Goal: Information Seeking & Learning: Check status

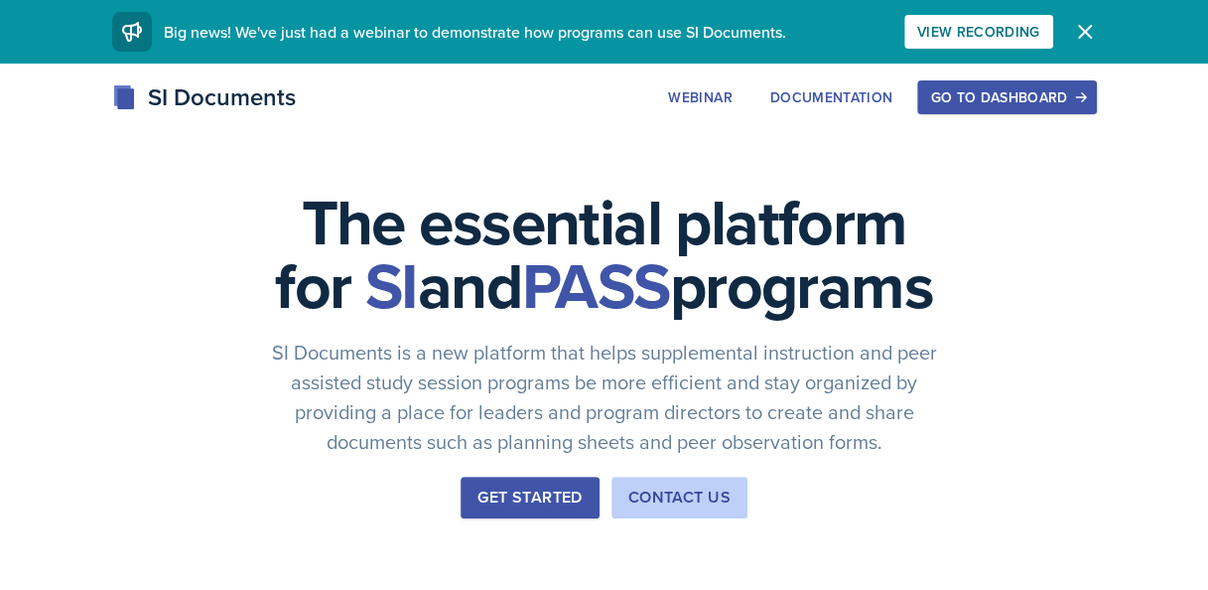
click at [1042, 100] on div "Go to Dashboard" at bounding box center [1006, 97] width 153 height 16
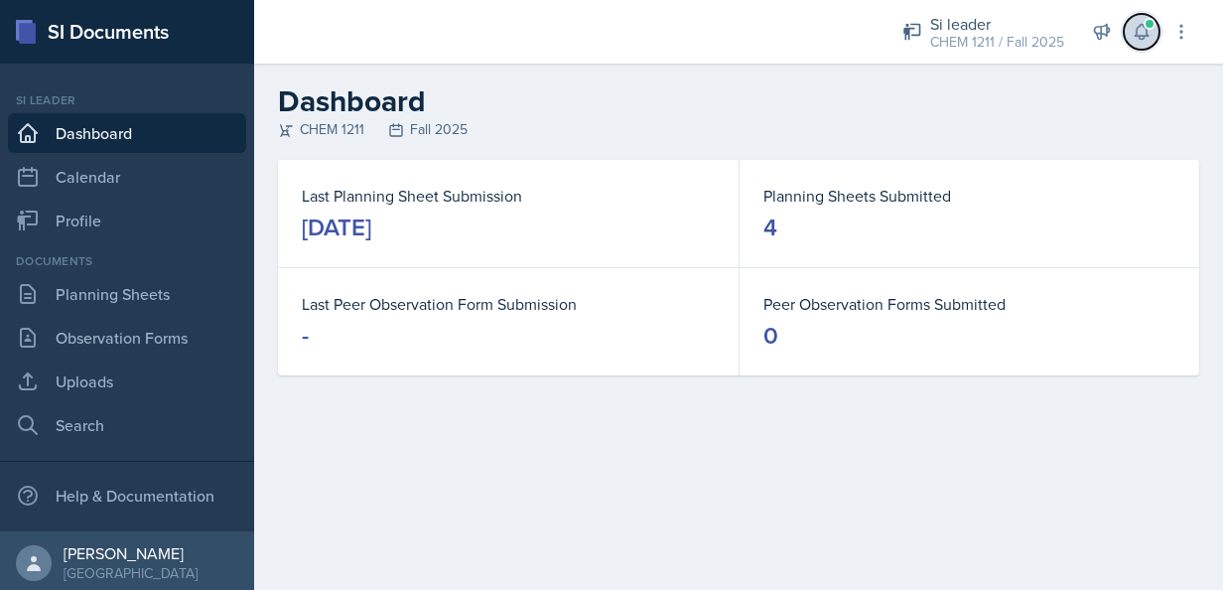
click at [1148, 26] on span at bounding box center [1150, 24] width 12 height 12
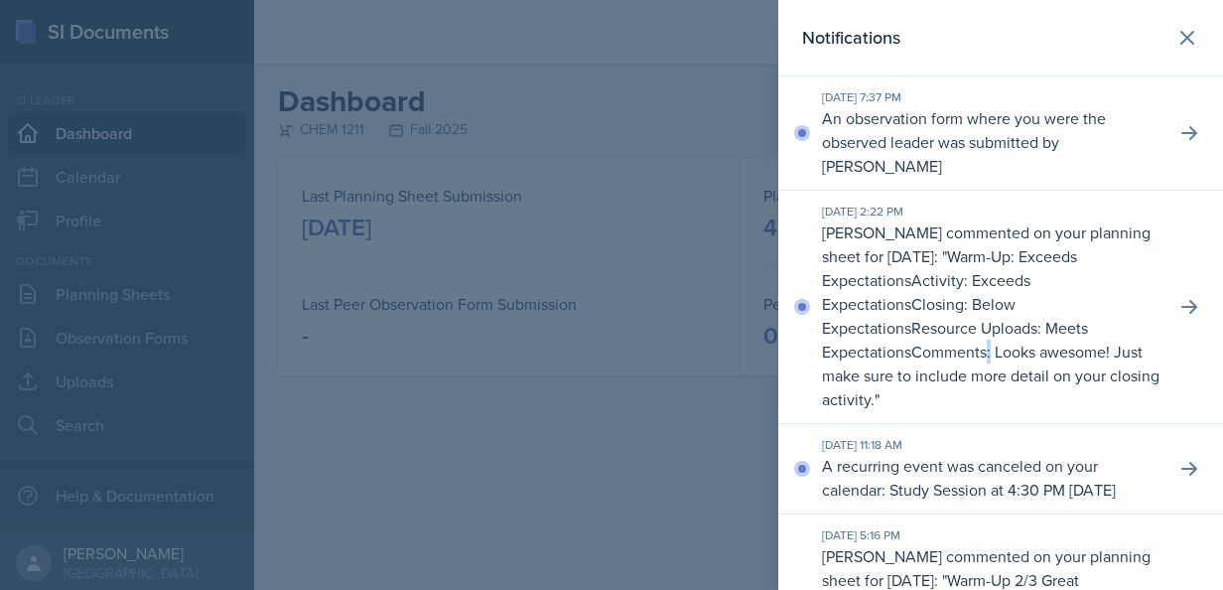
drag, startPoint x: 1181, startPoint y: 294, endPoint x: 900, endPoint y: 354, distance: 287.3
click at [900, 354] on p "Comments: Looks awesome! Just make sure to include more detail on your closing …" at bounding box center [991, 376] width 338 height 70
drag, startPoint x: 900, startPoint y: 354, endPoint x: 1178, endPoint y: 301, distance: 283.0
click at [1180, 301] on icon at bounding box center [1190, 307] width 20 height 20
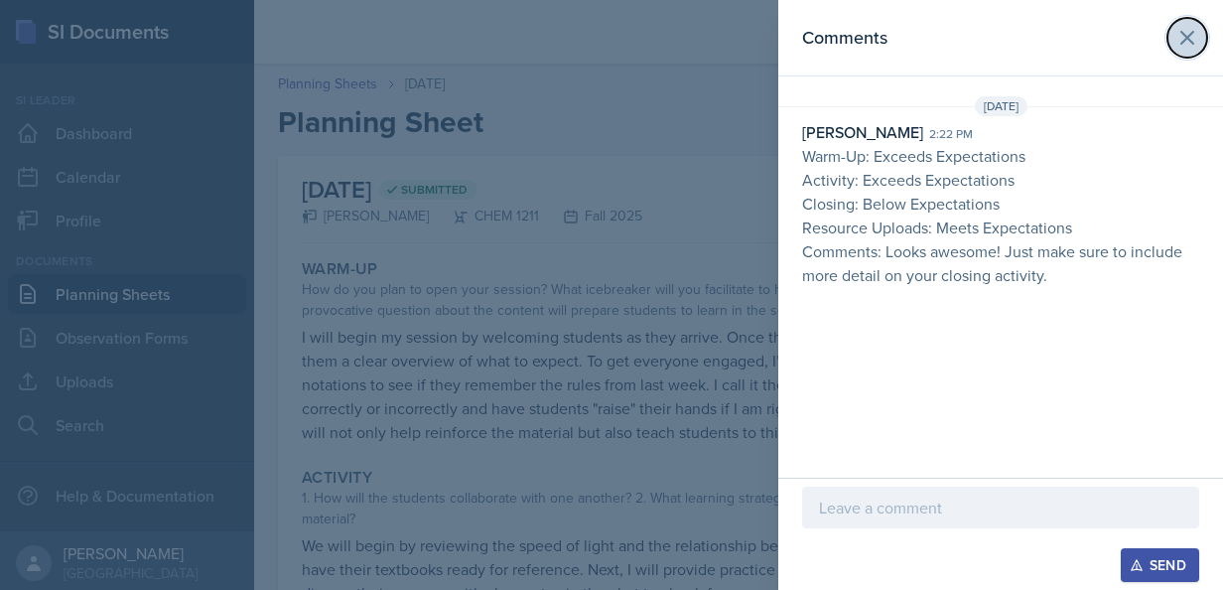
click at [1190, 22] on button at bounding box center [1188, 38] width 40 height 40
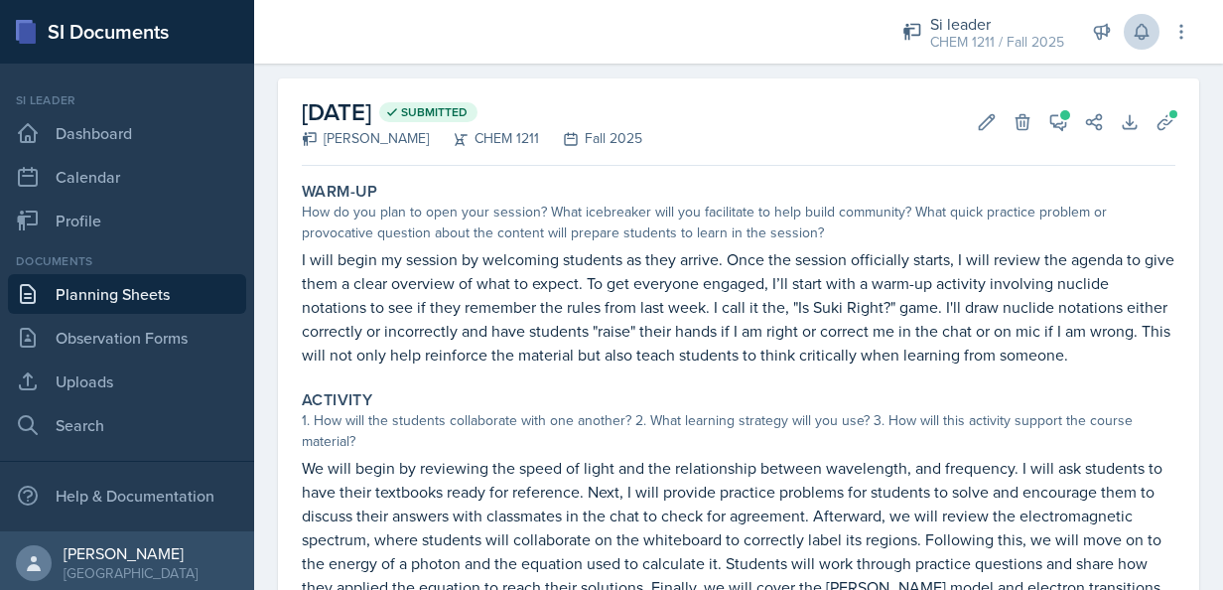
scroll to position [65, 0]
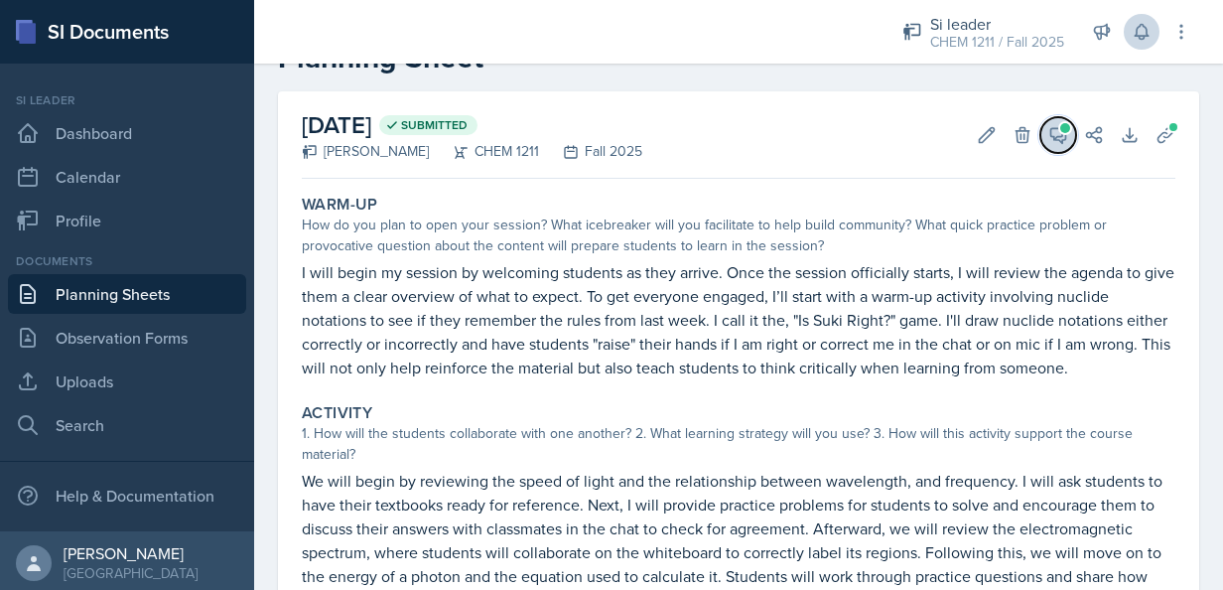
click at [1052, 135] on icon at bounding box center [1059, 135] width 15 height 15
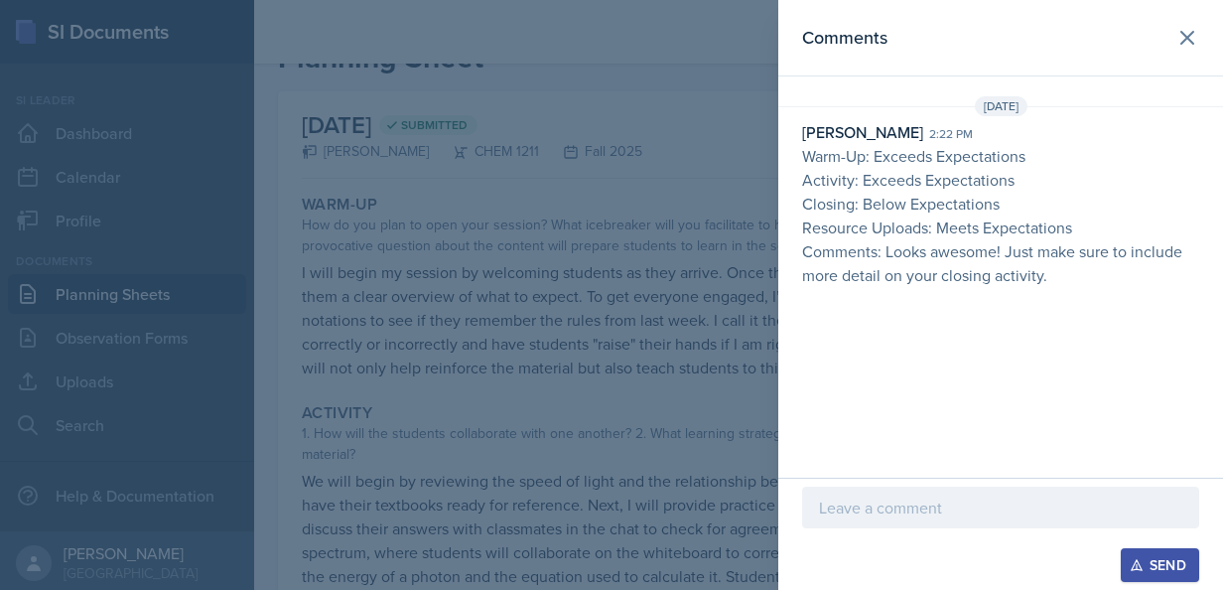
click at [1167, 4] on header "Comments" at bounding box center [1001, 38] width 445 height 76
click at [1186, 34] on icon at bounding box center [1188, 38] width 24 height 24
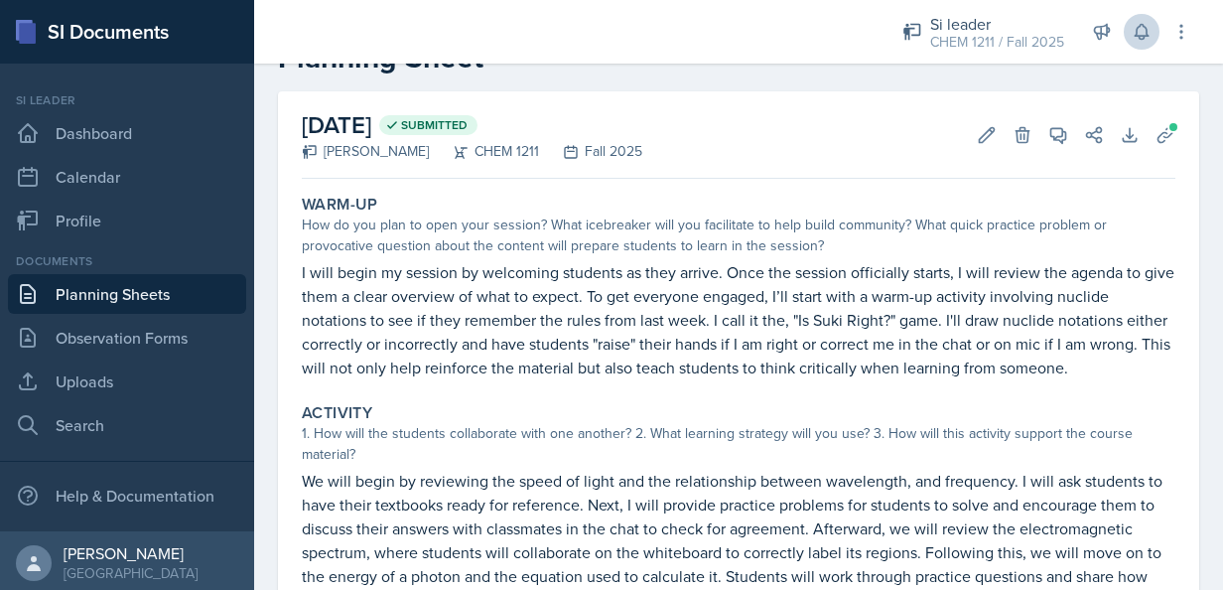
click at [1149, 30] on icon at bounding box center [1142, 32] width 20 height 20
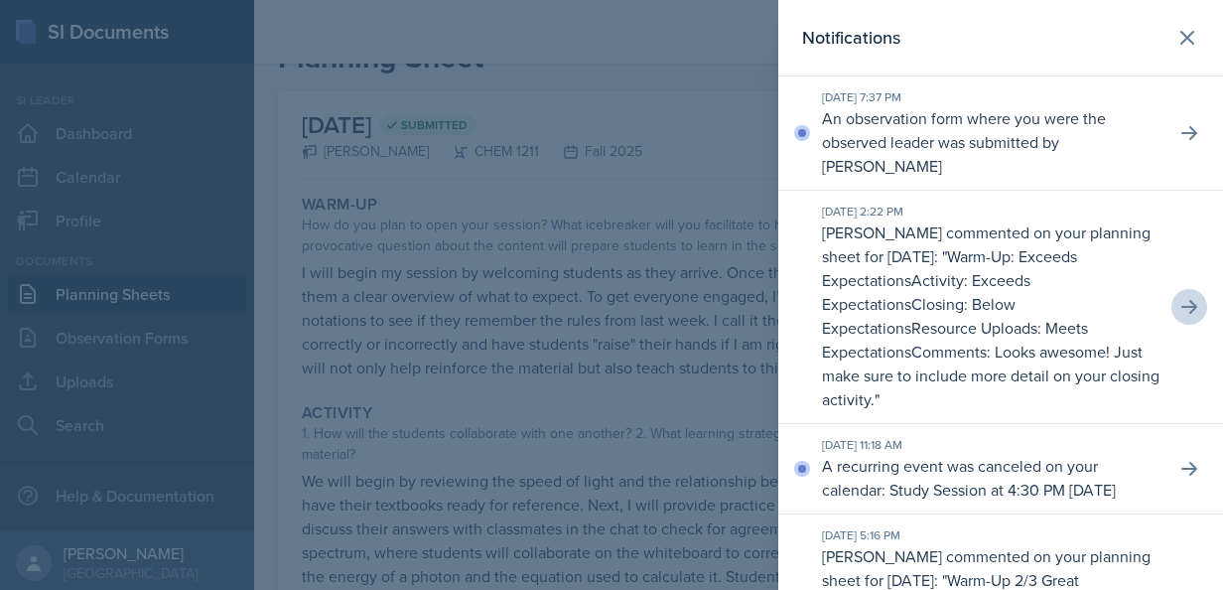
click at [1064, 132] on p "An observation form where you were the observed leader was submitted by [PERSON…" at bounding box center [991, 141] width 338 height 71
click at [1180, 123] on icon at bounding box center [1190, 133] width 20 height 20
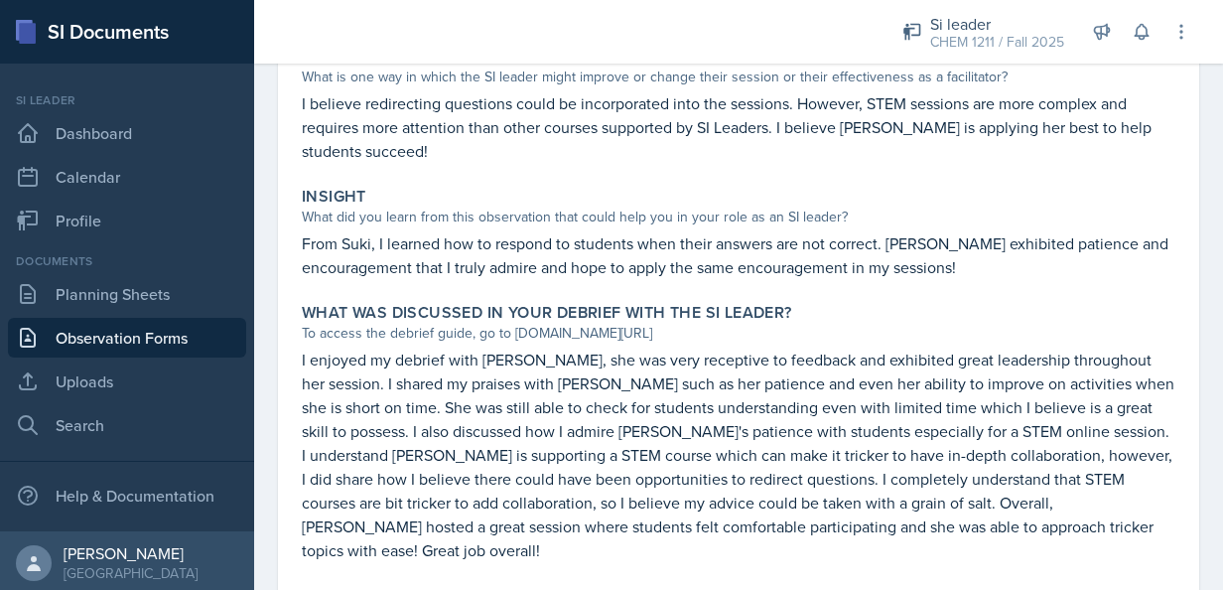
scroll to position [528, 0]
